Goal: Task Accomplishment & Management: Manage account settings

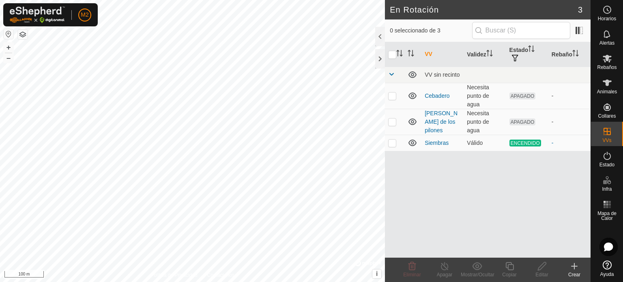
click at [573, 269] on icon at bounding box center [574, 266] width 10 height 10
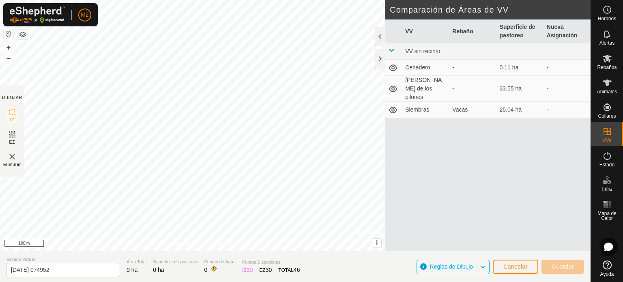
click at [429, 203] on div "DIBUJAR IZ EZ Eliminar Política de Privacidad Contáctenos + – ⇧ i © Mapbox , © …" at bounding box center [295, 125] width 590 height 251
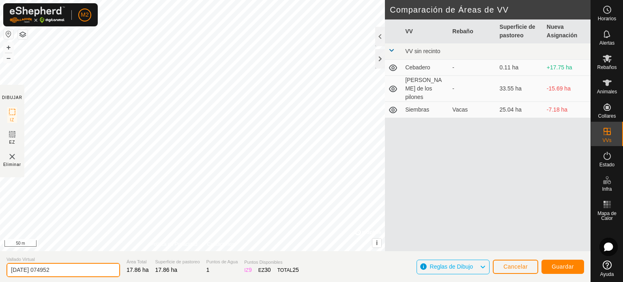
click at [101, 267] on input "[DATE] 074952" at bounding box center [63, 270] width 114 height 14
type input "2"
type input "valladocatalina"
click at [560, 267] on span "Guardar" at bounding box center [563, 266] width 22 height 6
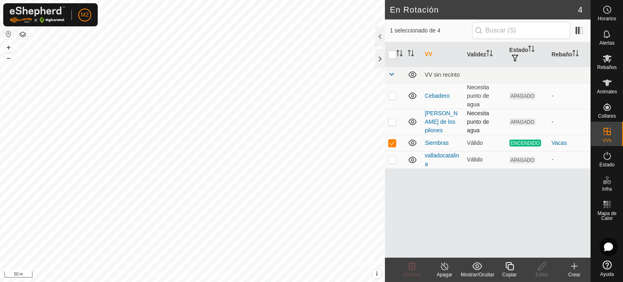
checkbox input "true"
click at [393, 160] on p-checkbox at bounding box center [392, 159] width 8 height 6
click at [390, 159] on p-checkbox at bounding box center [392, 159] width 8 height 6
checkbox input "true"
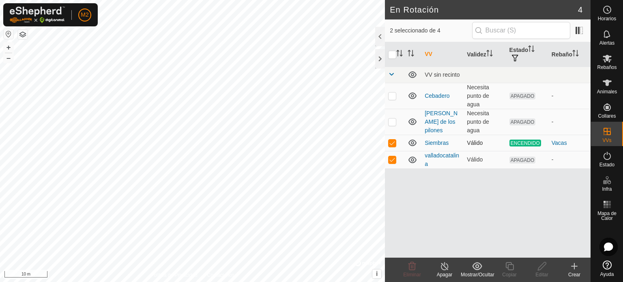
click at [392, 145] on p-checkbox at bounding box center [392, 143] width 8 height 6
checkbox input "false"
click at [543, 268] on icon at bounding box center [542, 266] width 10 height 10
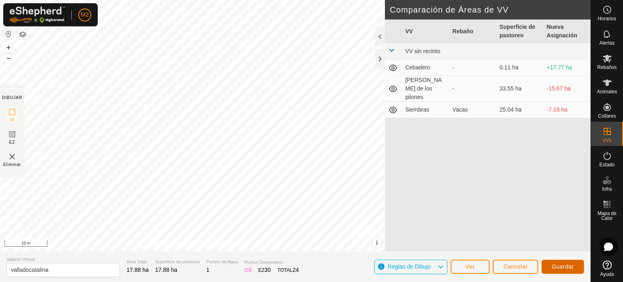
click at [571, 266] on span "Guardar" at bounding box center [563, 266] width 22 height 6
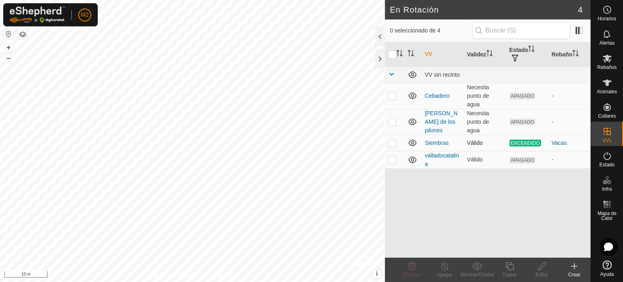
click at [395, 143] on p-checkbox at bounding box center [392, 143] width 8 height 6
checkbox input "true"
